Goal: Consume media (video, audio): Consume media (video, audio)

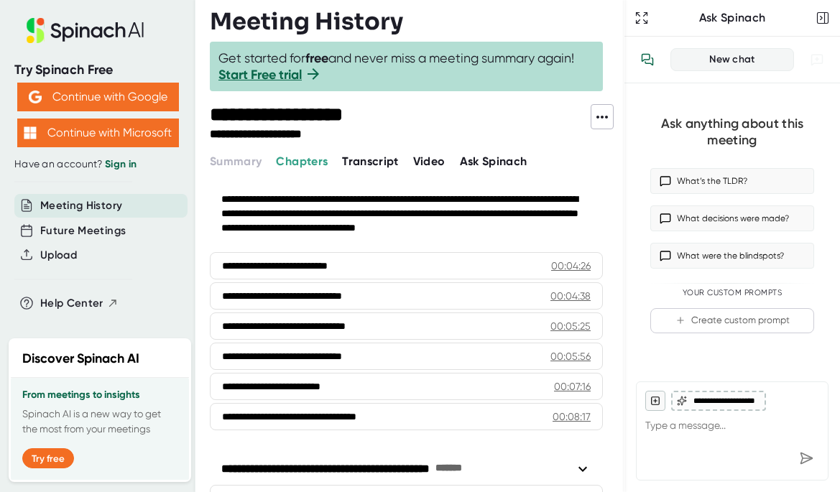
scroll to position [1179, 0]
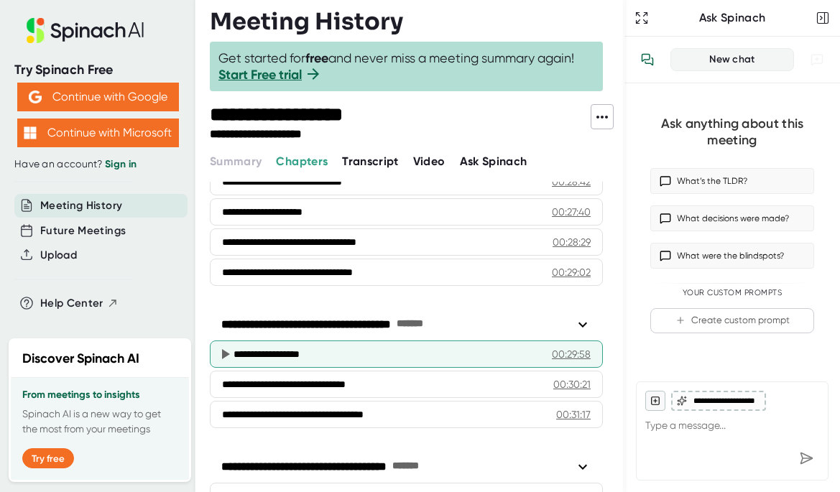
click at [384, 351] on div "**********" at bounding box center [386, 354] width 307 height 14
click at [226, 352] on icon at bounding box center [226, 354] width 8 height 10
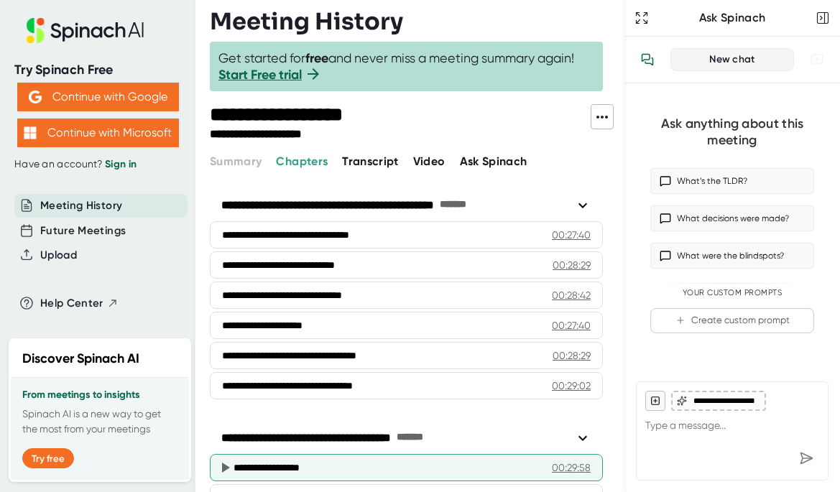
scroll to position [1037, 0]
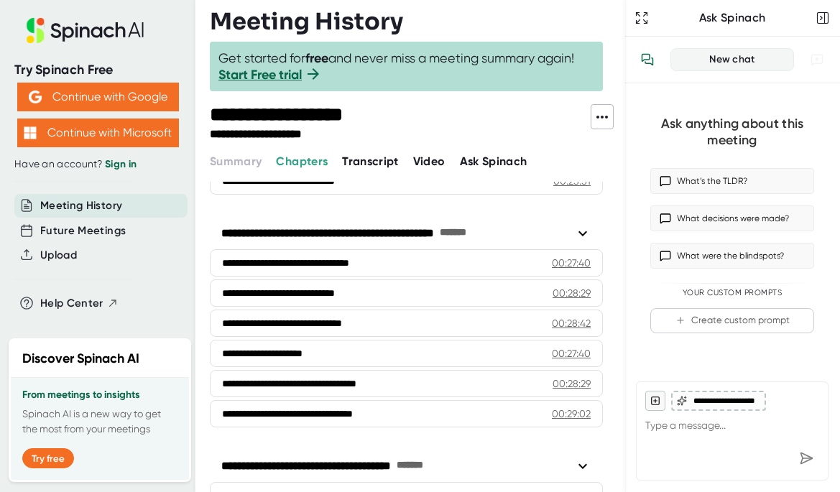
click at [415, 156] on span "Video" at bounding box center [429, 161] width 32 height 14
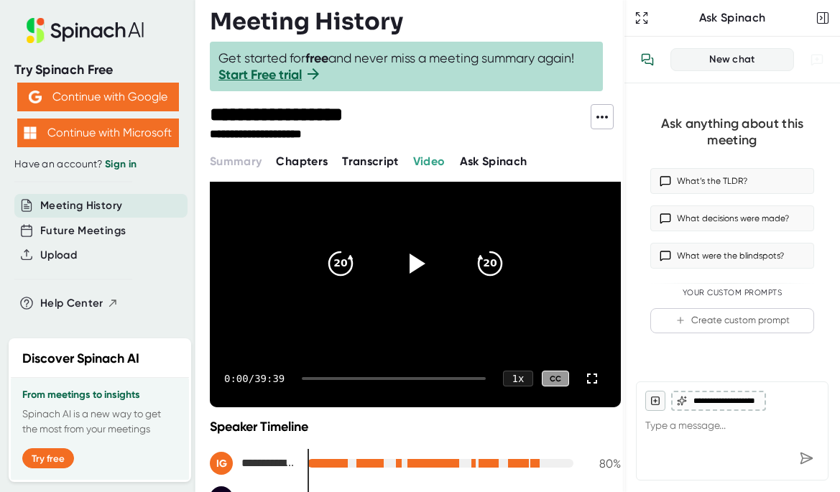
scroll to position [93, 0]
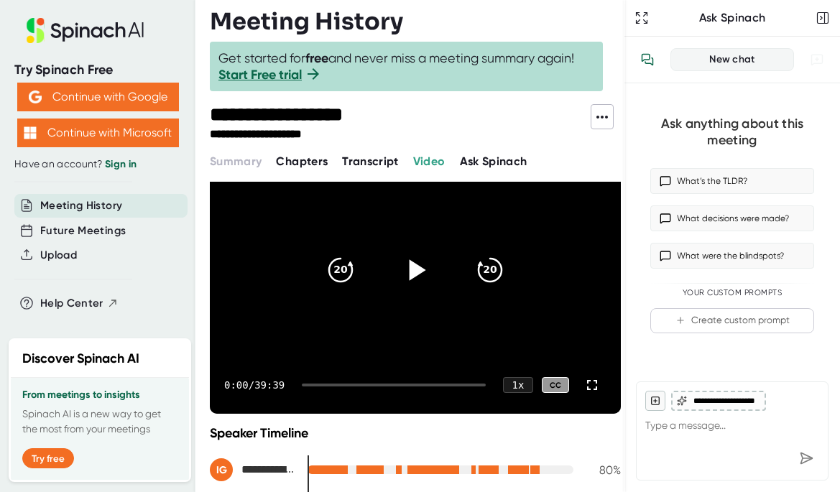
click at [417, 266] on icon at bounding box center [417, 269] width 17 height 21
drag, startPoint x: 318, startPoint y: 384, endPoint x: 421, endPoint y: 383, distance: 103.5
click at [421, 384] on div at bounding box center [394, 385] width 184 height 3
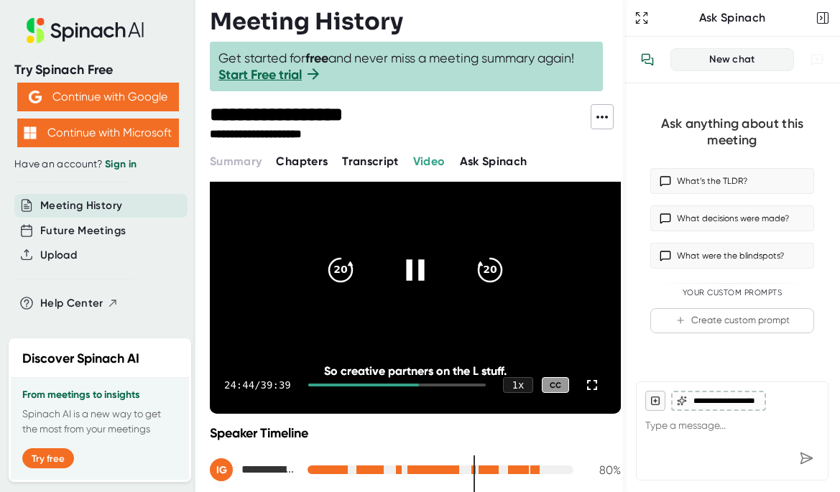
click at [430, 381] on div "24:44 / 39:39 1 x CC" at bounding box center [415, 384] width 411 height 57
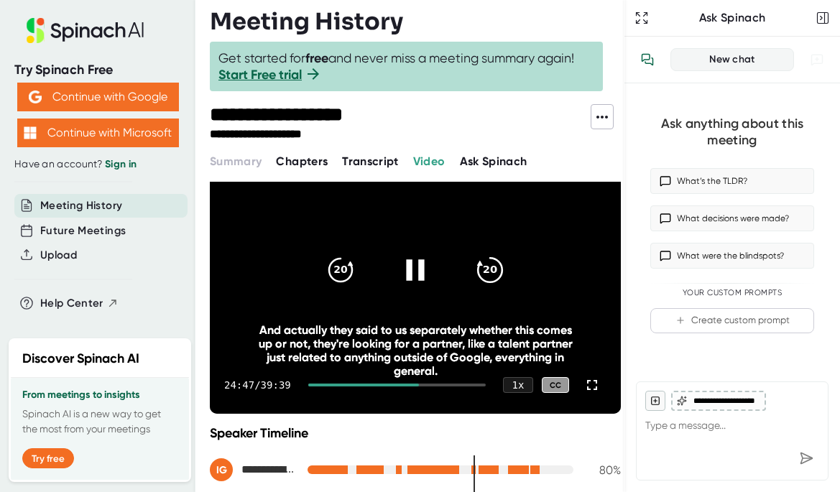
click at [495, 264] on icon "20" at bounding box center [490, 270] width 36 height 36
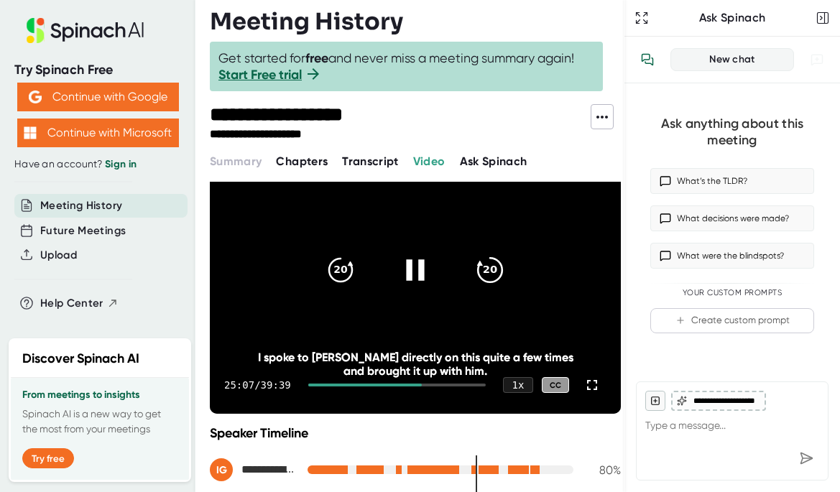
click at [495, 264] on icon "20" at bounding box center [490, 270] width 36 height 36
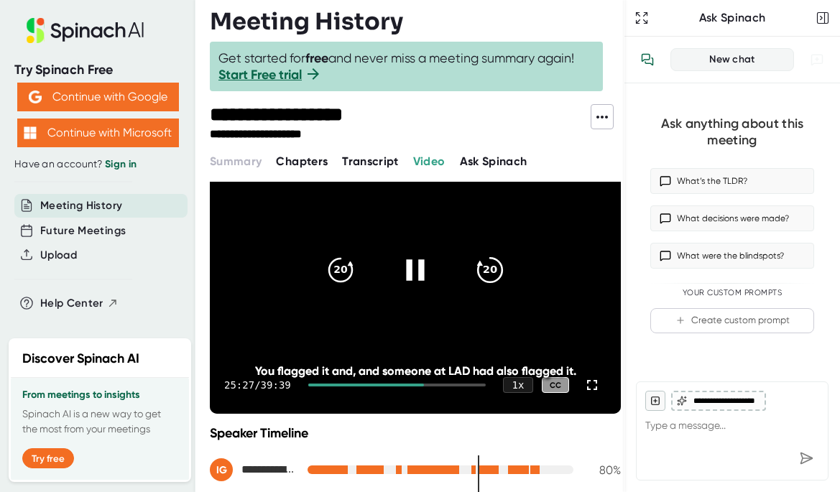
click at [495, 264] on icon "20" at bounding box center [490, 270] width 36 height 36
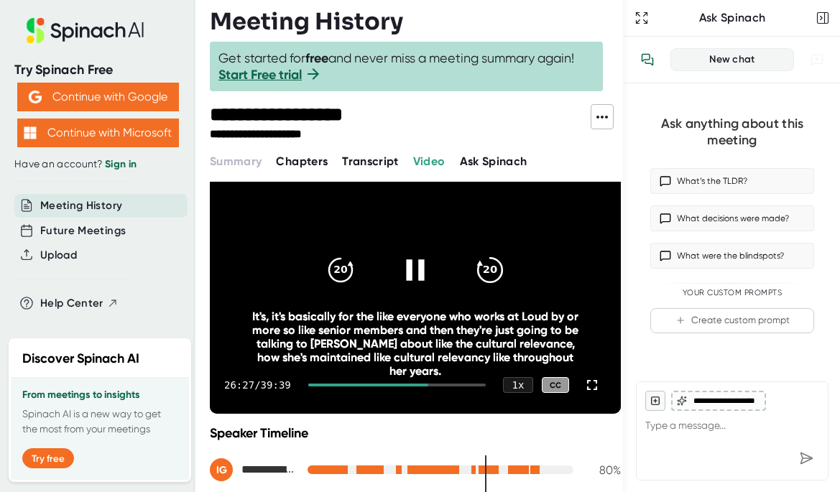
click at [495, 264] on icon "20" at bounding box center [490, 270] width 36 height 36
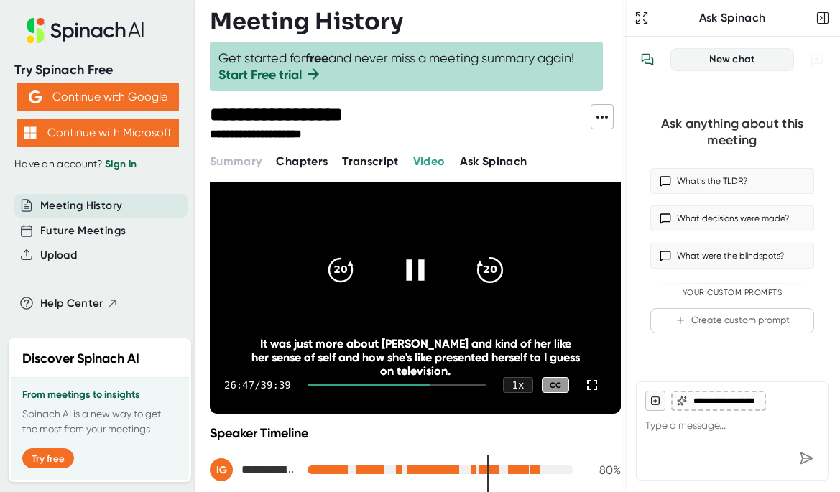
click at [495, 264] on icon "20" at bounding box center [490, 270] width 36 height 36
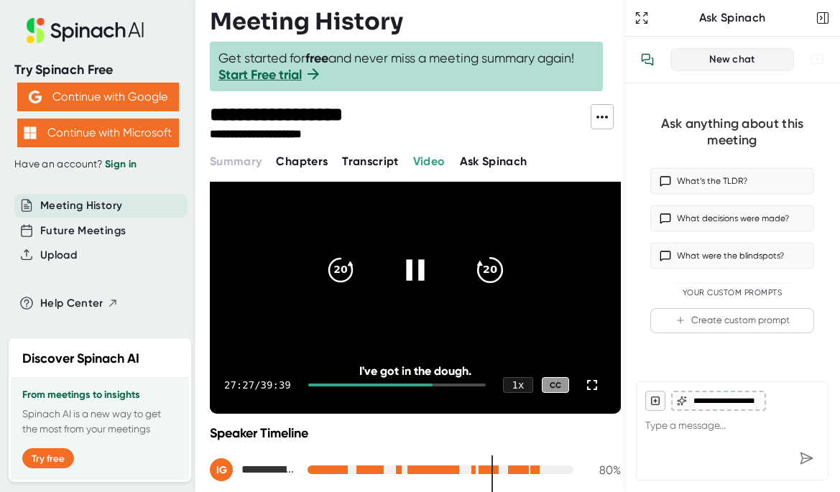
click at [495, 264] on icon "20" at bounding box center [490, 270] width 36 height 36
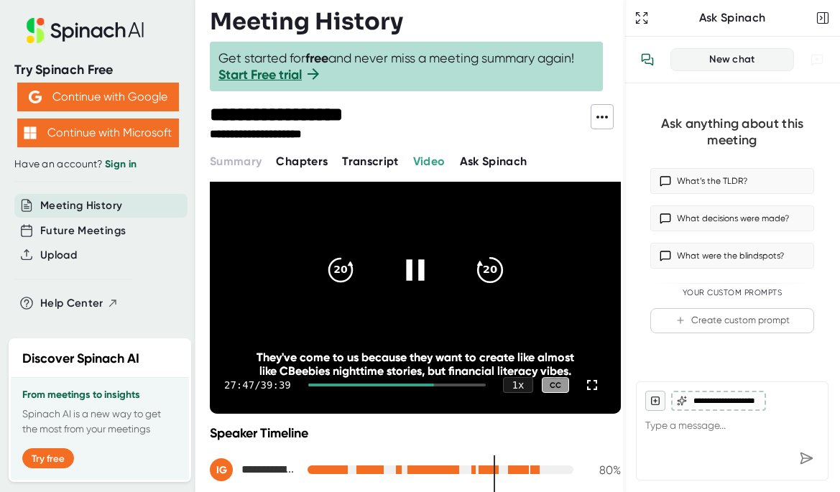
click at [495, 264] on icon "20" at bounding box center [490, 270] width 36 height 36
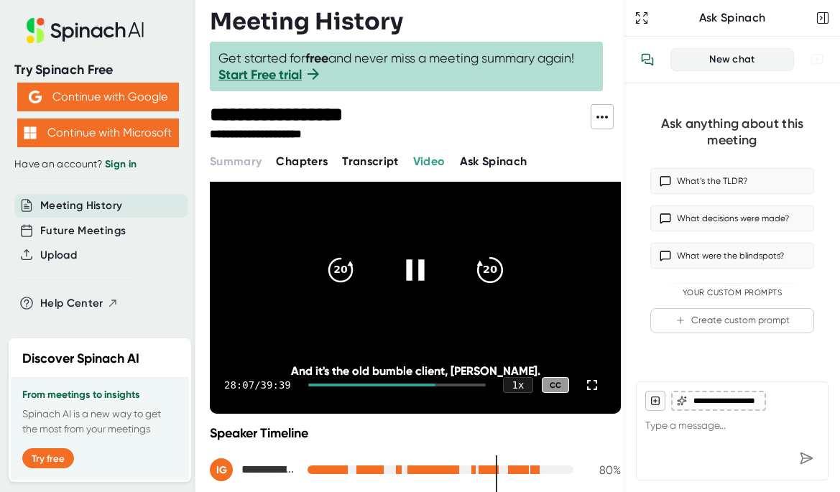
click at [495, 264] on icon "20" at bounding box center [490, 270] width 36 height 36
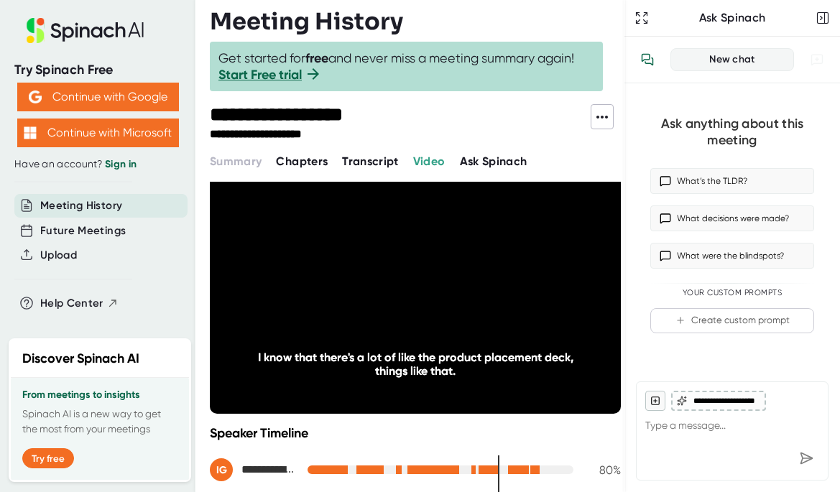
click at [495, 264] on icon "20" at bounding box center [490, 270] width 36 height 36
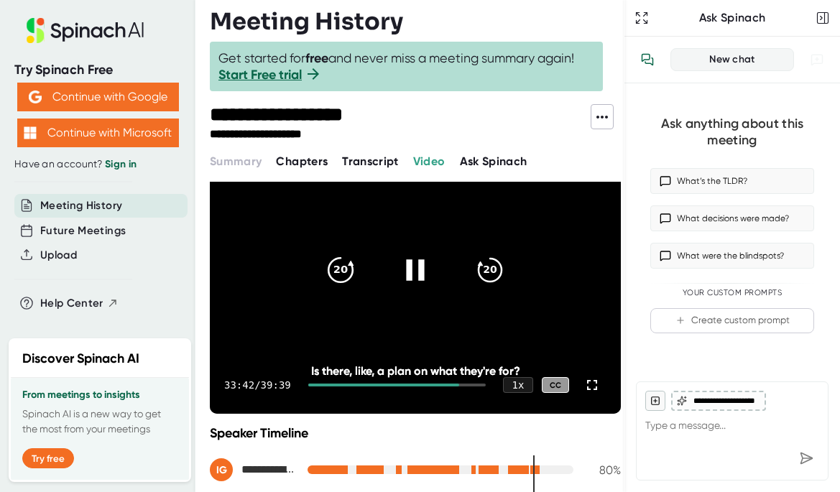
click at [337, 266] on icon "20" at bounding box center [341, 270] width 36 height 36
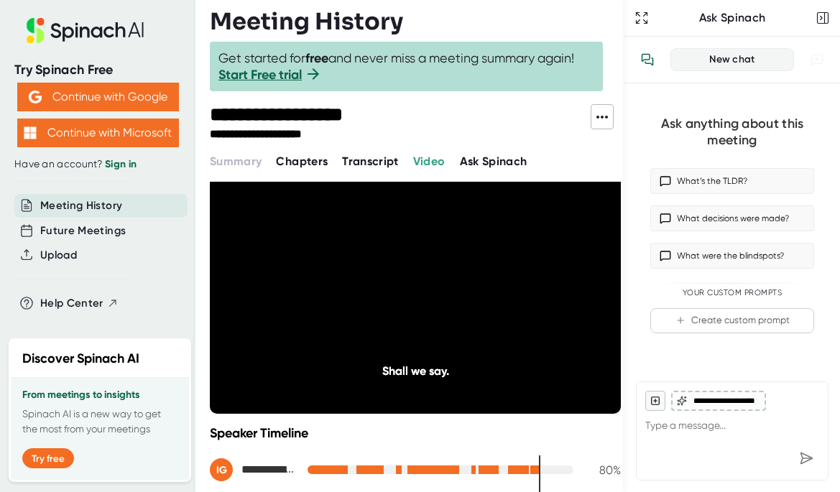
type textarea "x"
